Goal: Transaction & Acquisition: Purchase product/service

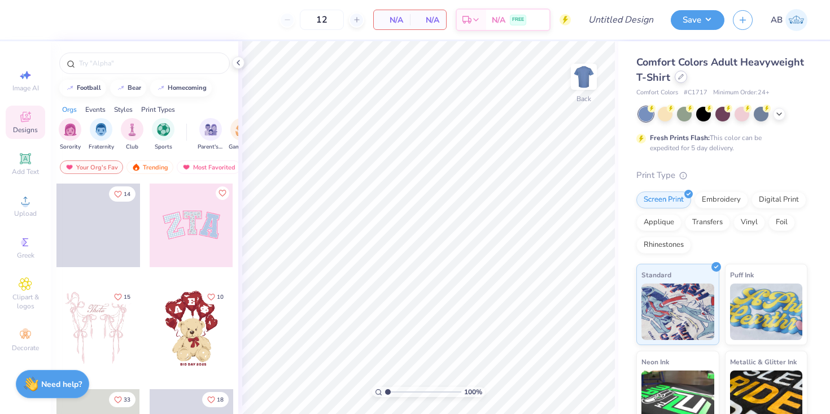
click at [679, 77] on icon at bounding box center [681, 77] width 6 height 6
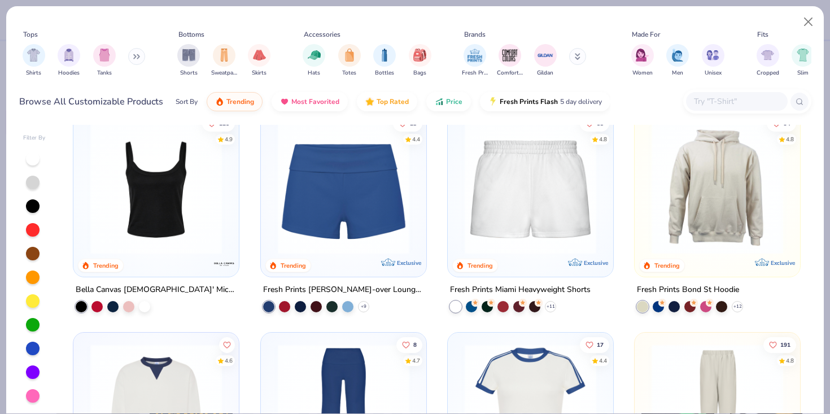
scroll to position [586, 0]
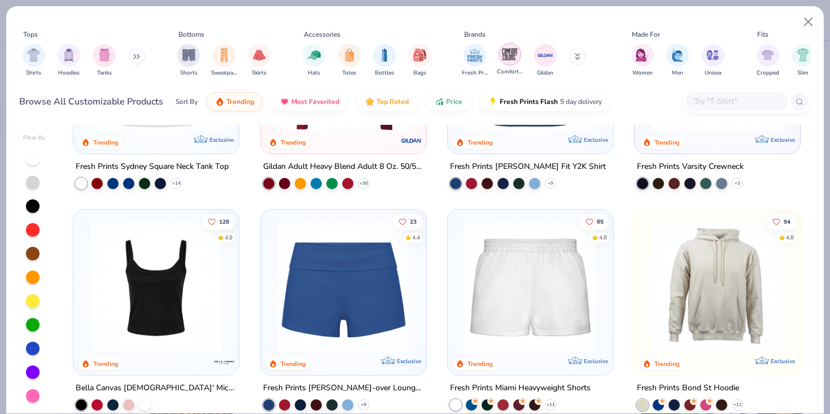
click at [507, 60] on img "filter for Comfort Colors" at bounding box center [509, 54] width 17 height 17
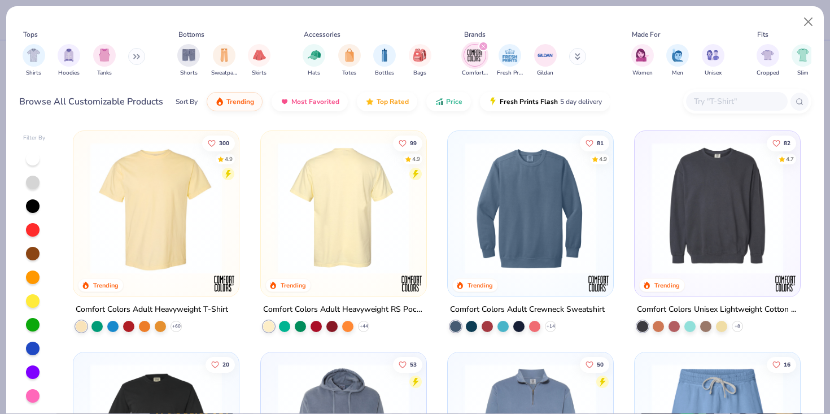
click at [378, 240] on div at bounding box center [343, 208] width 429 height 132
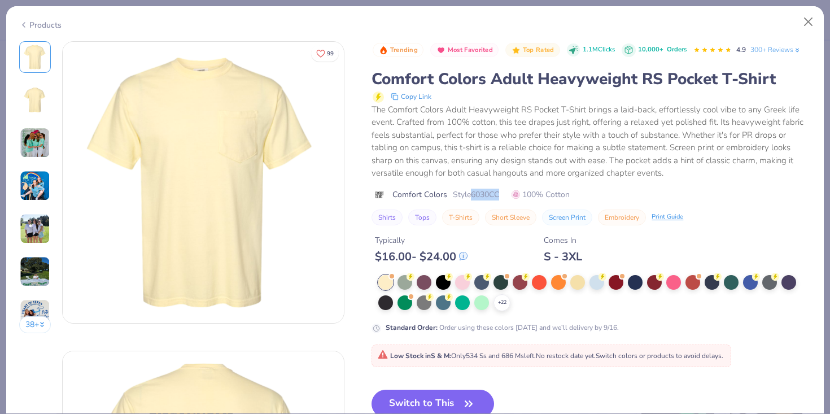
drag, startPoint x: 473, startPoint y: 193, endPoint x: 503, endPoint y: 193, distance: 29.9
click at [503, 193] on div "Comfort Colors Style 6030CC 100% Cotton" at bounding box center [591, 195] width 439 height 12
copy span "6030CC"
click at [444, 303] on div at bounding box center [443, 301] width 15 height 15
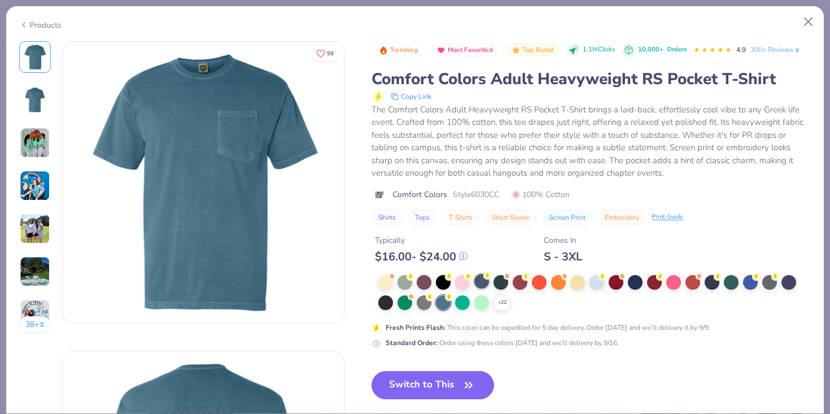
click at [486, 281] on div at bounding box center [481, 281] width 15 height 15
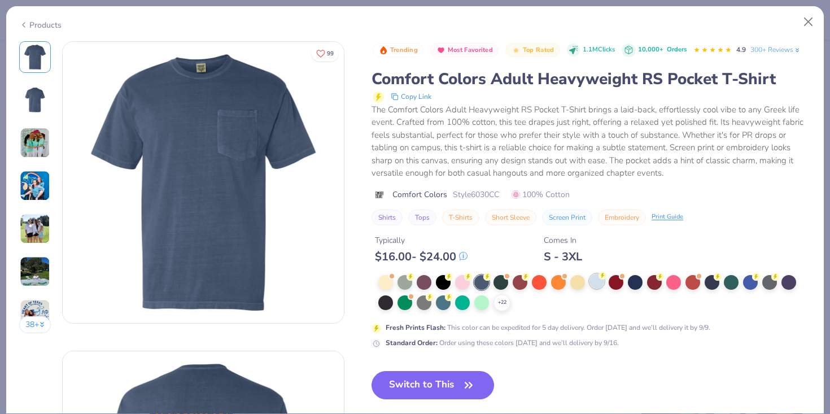
click at [595, 282] on div at bounding box center [597, 281] width 15 height 15
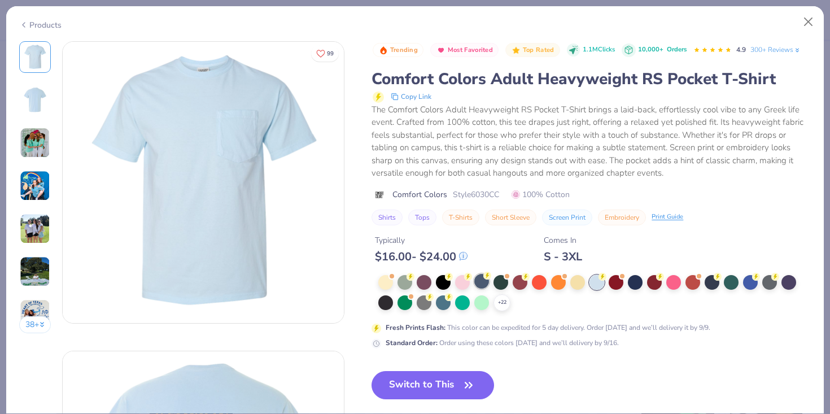
click at [481, 284] on div at bounding box center [481, 281] width 15 height 15
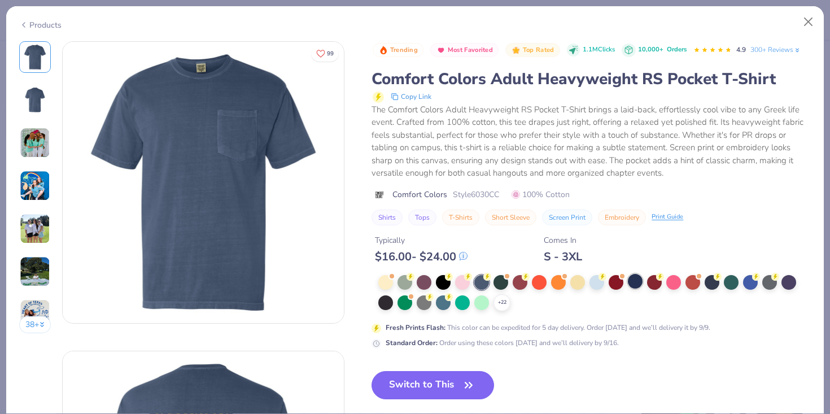
click at [639, 278] on div at bounding box center [635, 281] width 15 height 15
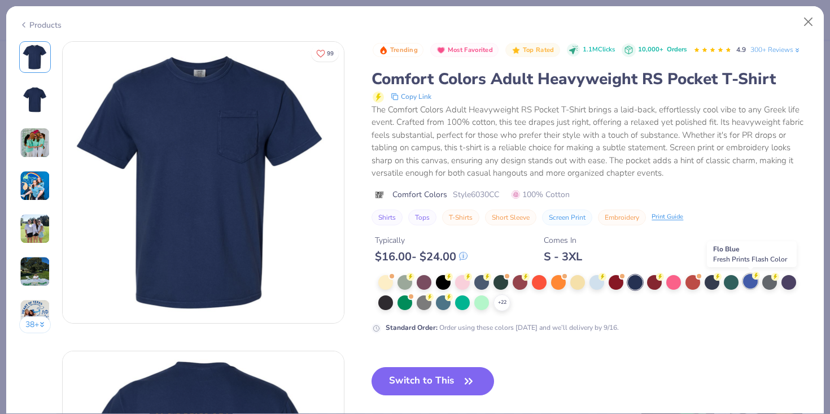
click at [752, 282] on div at bounding box center [750, 281] width 15 height 15
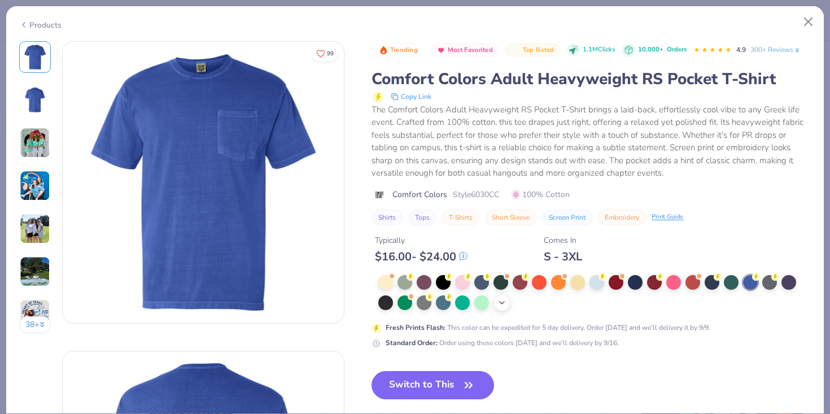
click at [504, 305] on icon at bounding box center [502, 302] width 9 height 9
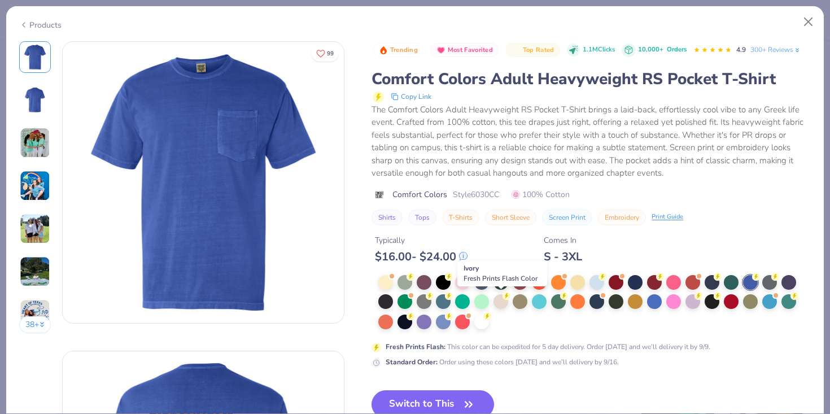
scroll to position [15, 0]
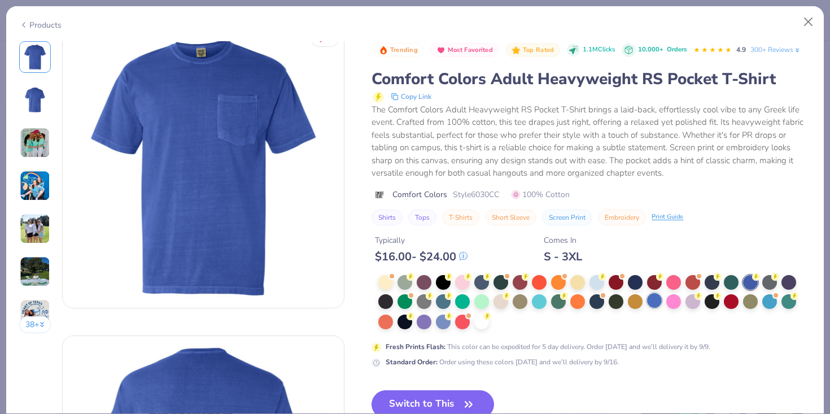
click at [653, 298] on div at bounding box center [654, 300] width 15 height 15
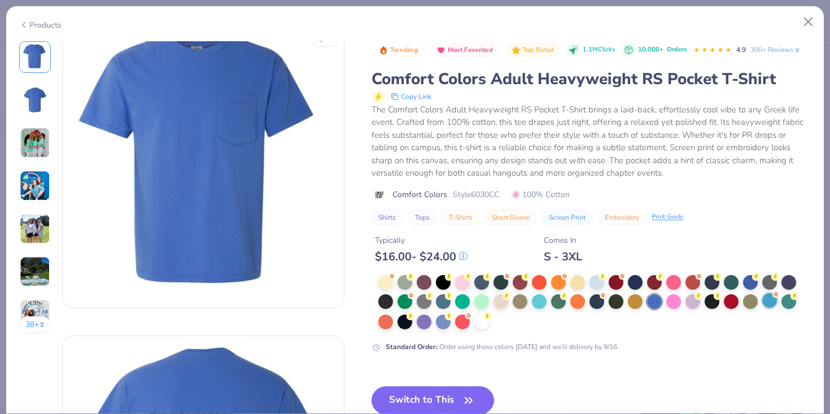
click at [766, 299] on div at bounding box center [769, 300] width 15 height 15
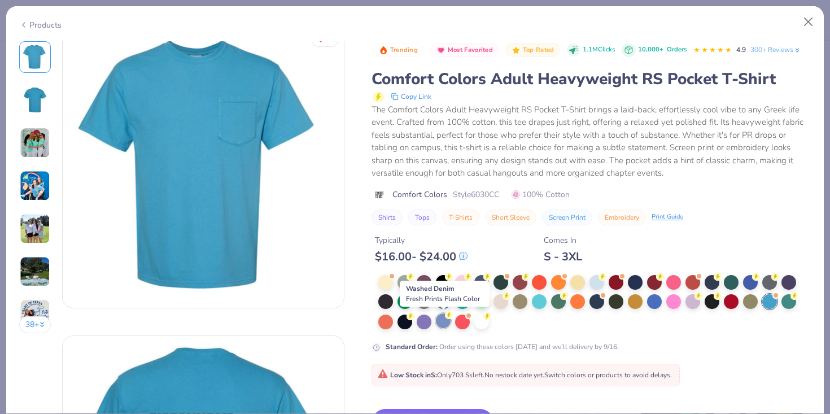
click at [444, 321] on div at bounding box center [443, 320] width 15 height 15
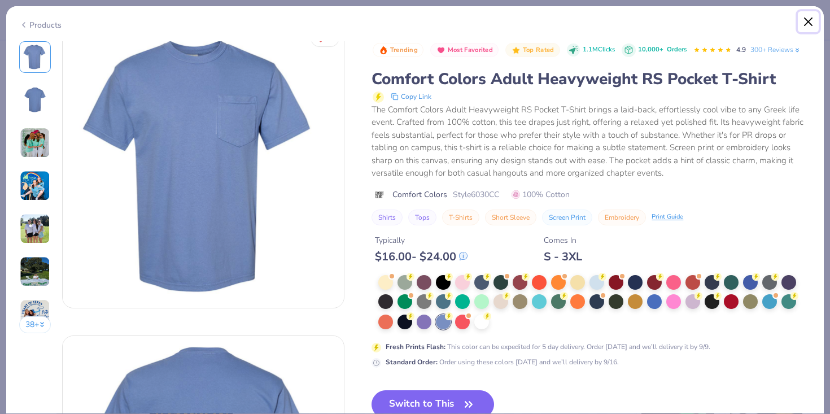
click at [813, 26] on button "Close" at bounding box center [808, 21] width 21 height 21
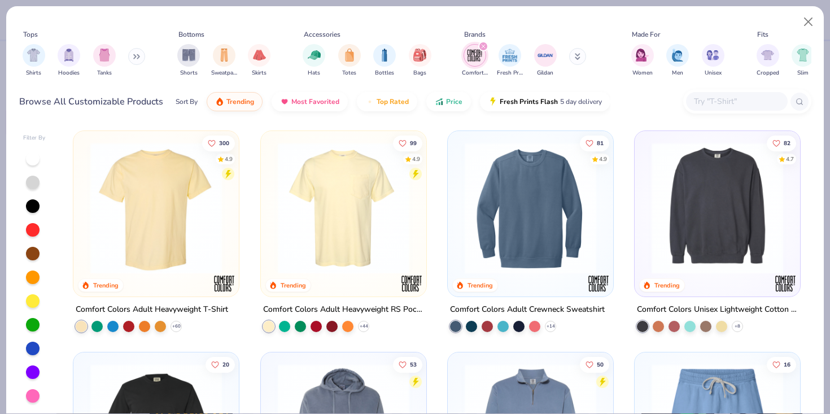
click at [483, 46] on icon "filter for Comfort Colors" at bounding box center [483, 46] width 3 height 3
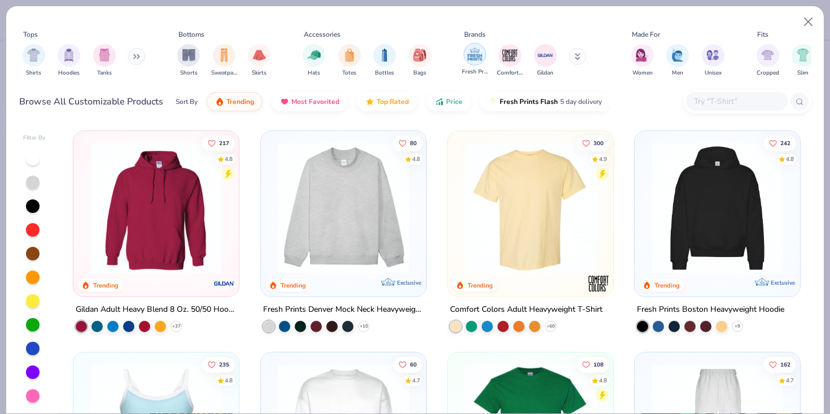
click at [472, 55] on img "filter for Fresh Prints" at bounding box center [474, 54] width 17 height 17
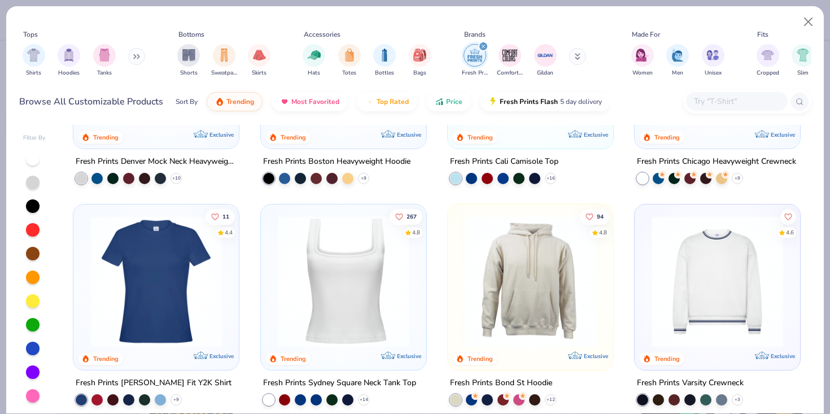
scroll to position [164, 0]
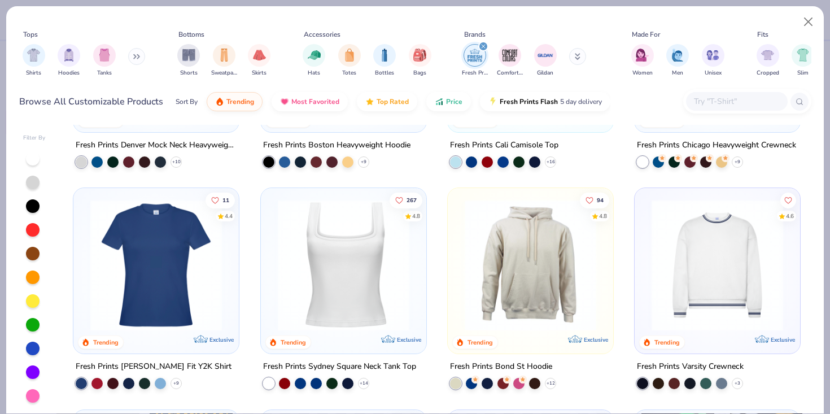
click at [187, 282] on img at bounding box center [156, 265] width 143 height 132
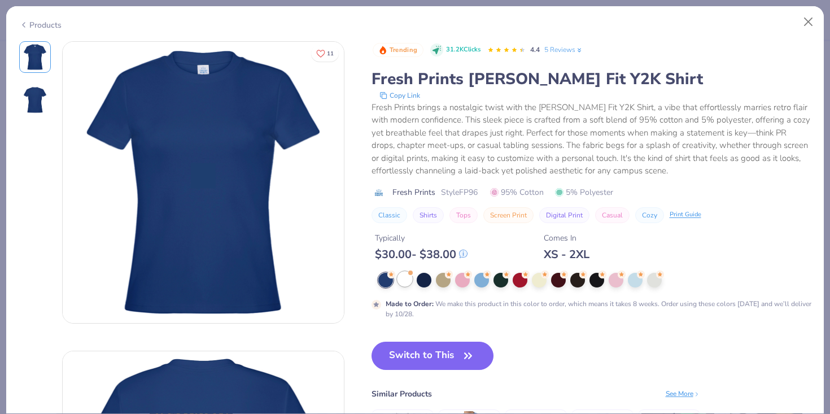
click at [399, 277] on div at bounding box center [405, 279] width 15 height 15
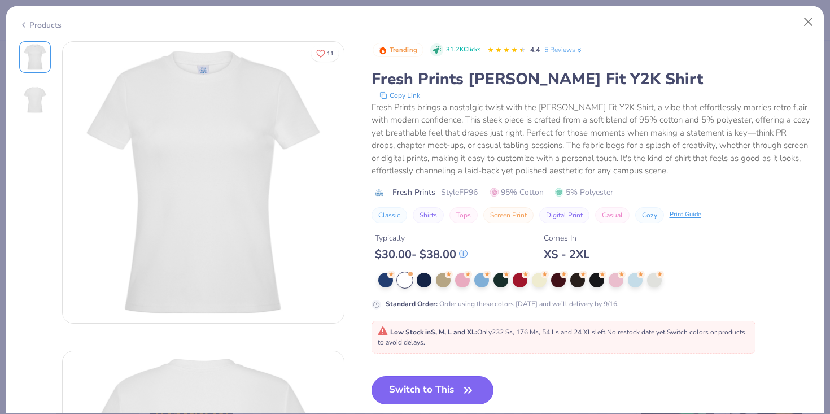
click at [446, 391] on button "Switch to This" at bounding box center [433, 390] width 123 height 28
type input "50"
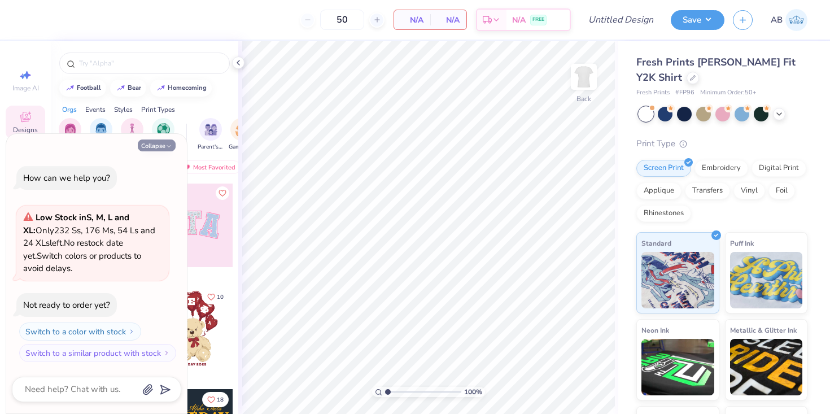
click at [153, 150] on button "Collapse" at bounding box center [157, 145] width 38 height 12
type textarea "x"
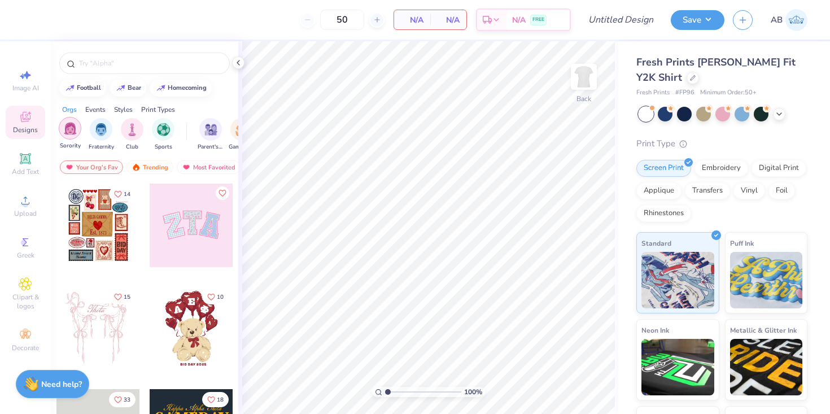
click at [67, 132] on img "filter for Sorority" at bounding box center [70, 128] width 13 height 13
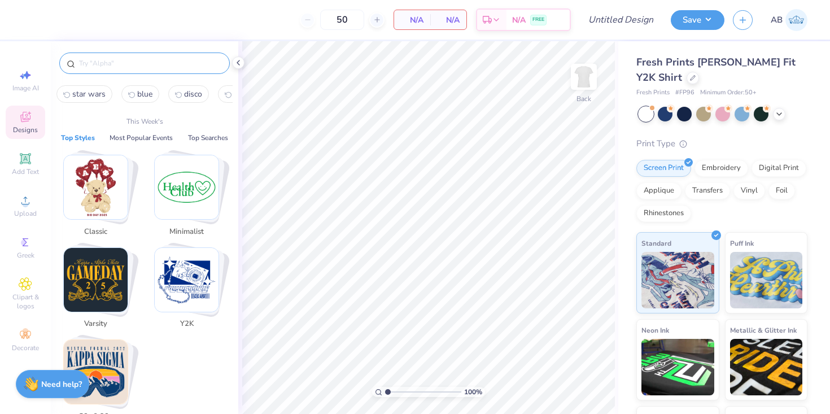
click at [159, 58] on input "text" at bounding box center [150, 63] width 145 height 11
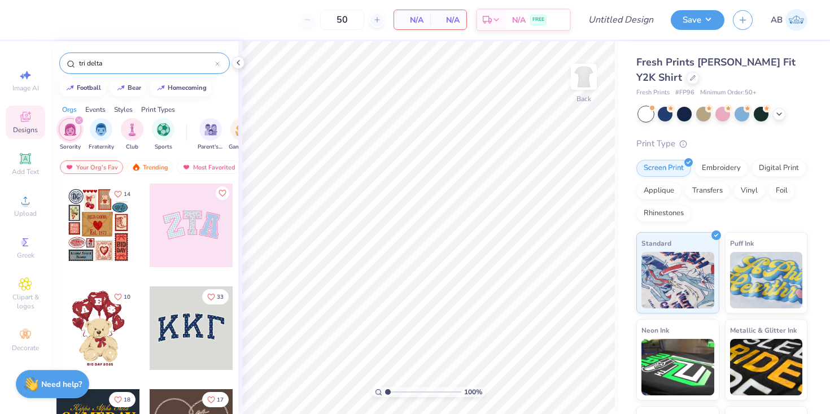
type input "tri delta"
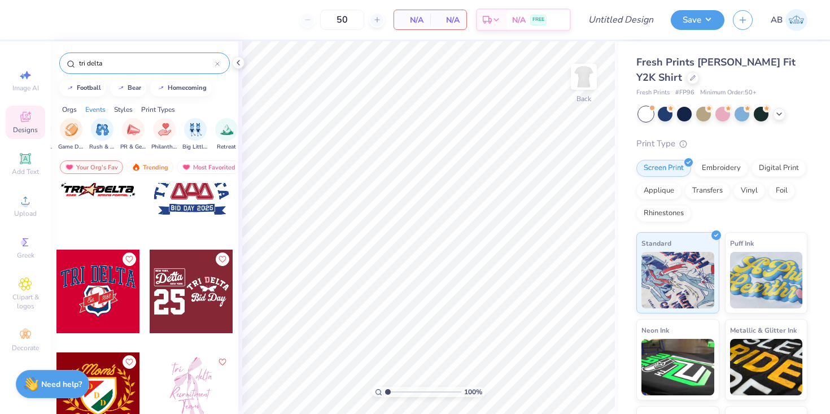
scroll to position [0, 172]
click at [169, 130] on img "filter for Philanthropy" at bounding box center [163, 128] width 13 height 13
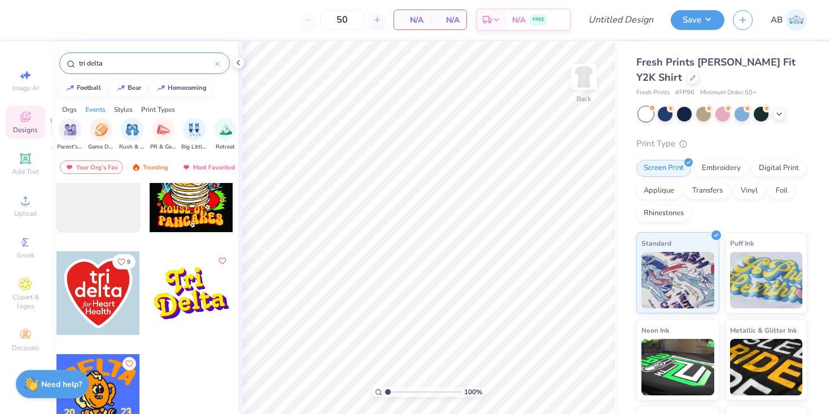
scroll to position [0, 0]
